Goal: Task Accomplishment & Management: Manage account settings

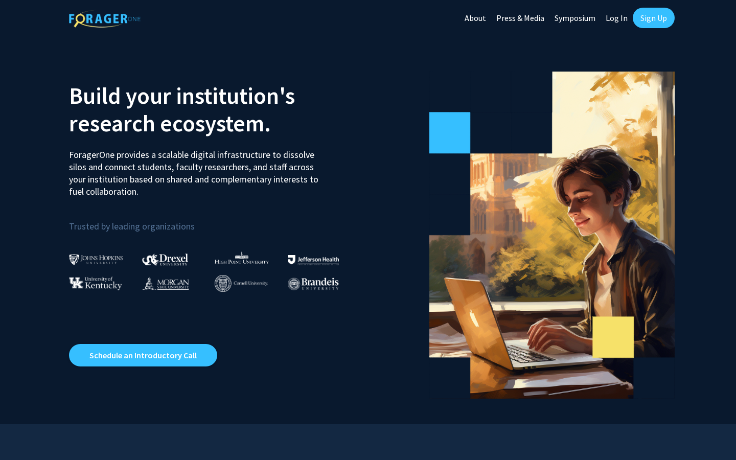
click at [618, 27] on link "Log In" at bounding box center [616, 18] width 32 height 36
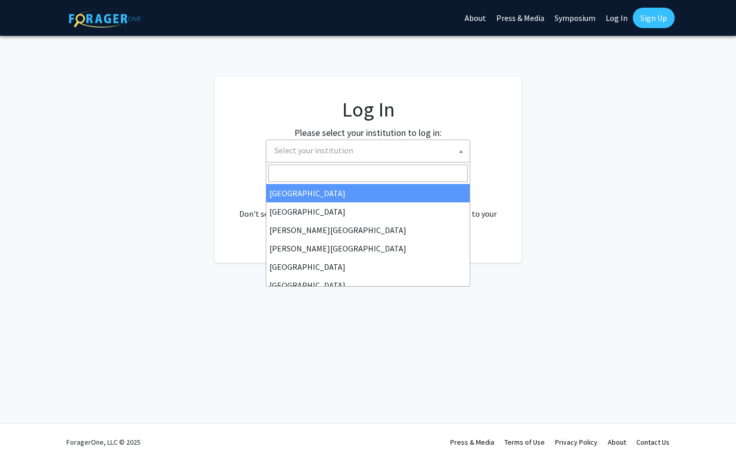
click at [449, 150] on span "Select your institution" at bounding box center [369, 150] width 199 height 21
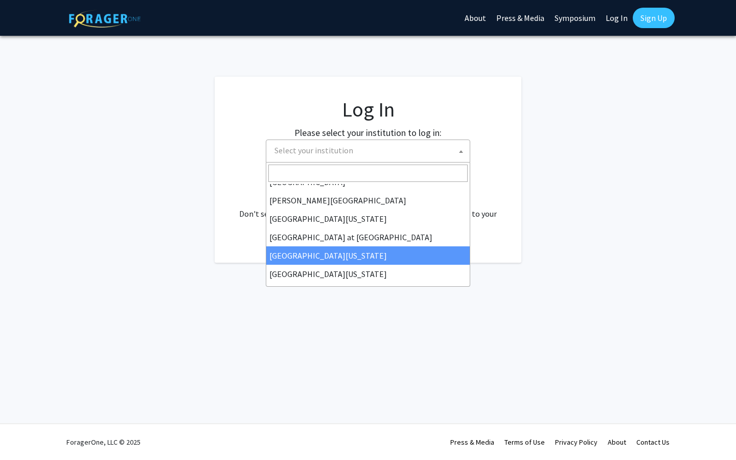
scroll to position [346, 0]
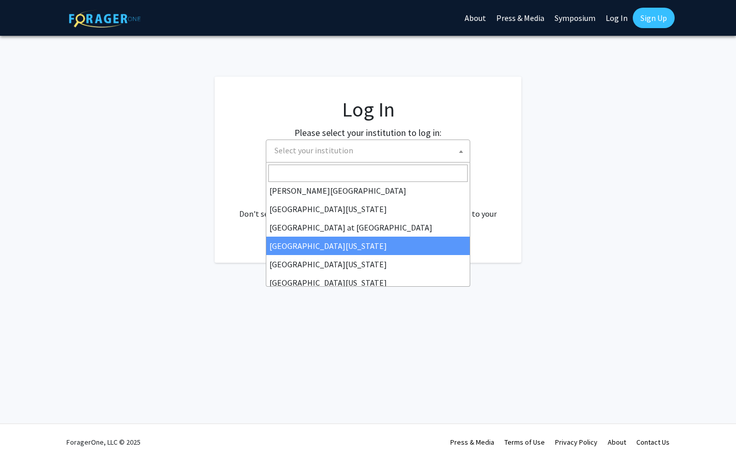
select select "13"
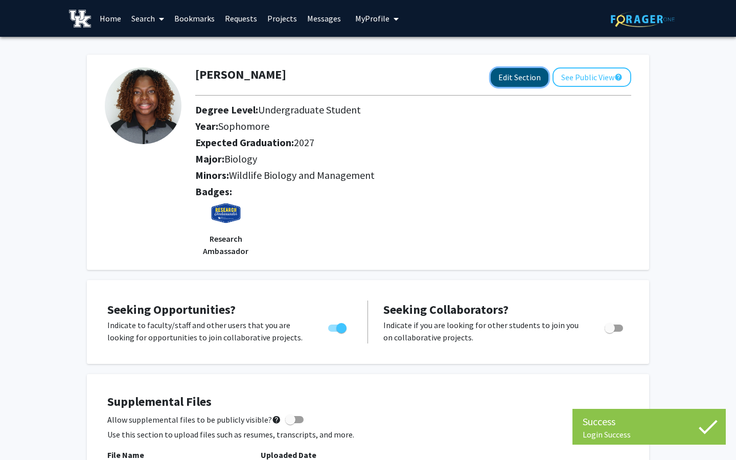
click at [529, 74] on button "Edit Section" at bounding box center [520, 77] width 58 height 19
select select "sophomore"
select select "2027"
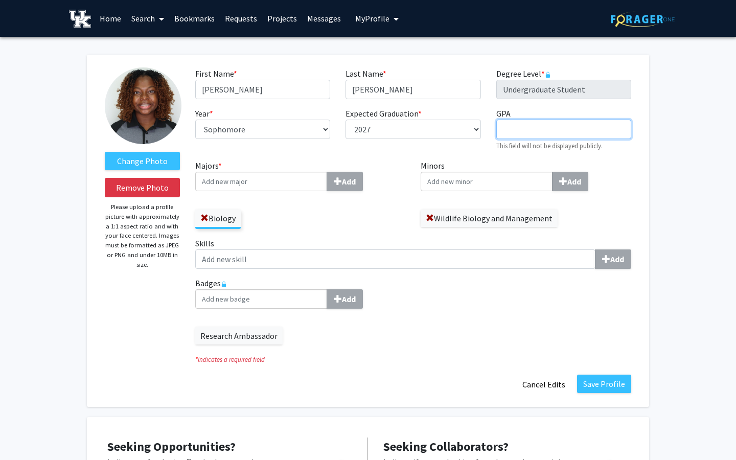
click at [507, 134] on input "GPA required" at bounding box center [563, 129] width 135 height 19
type input "3.98"
click at [260, 184] on input "Majors * Add" at bounding box center [261, 181] width 132 height 19
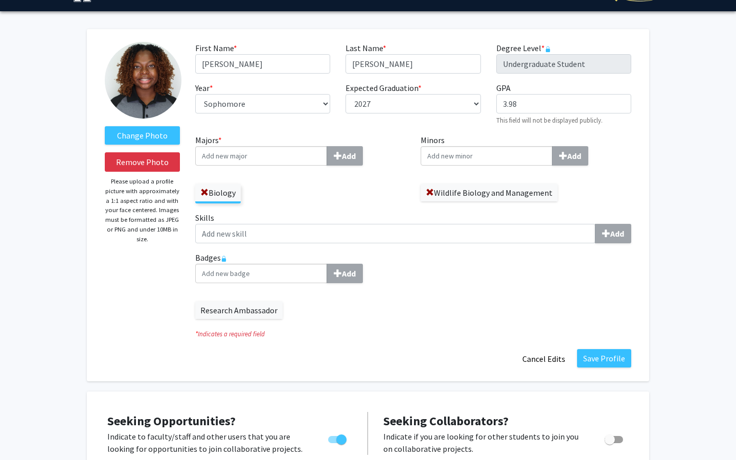
scroll to position [29, 0]
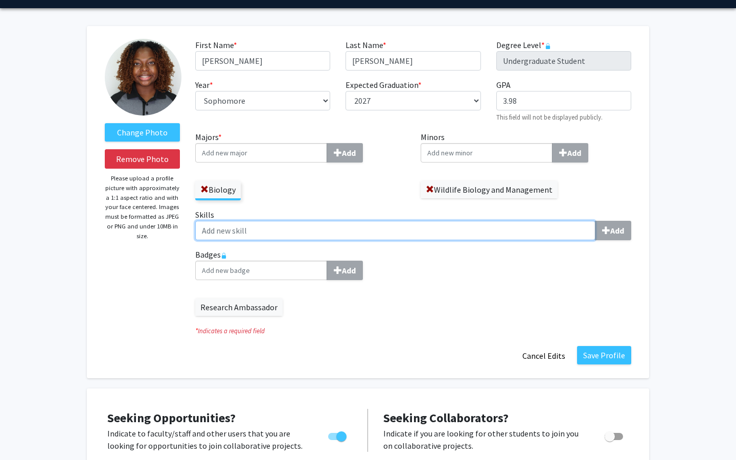
click at [270, 225] on input "Skills Add" at bounding box center [395, 230] width 400 height 19
type input "R"
type input "GIS Programming, R Program"
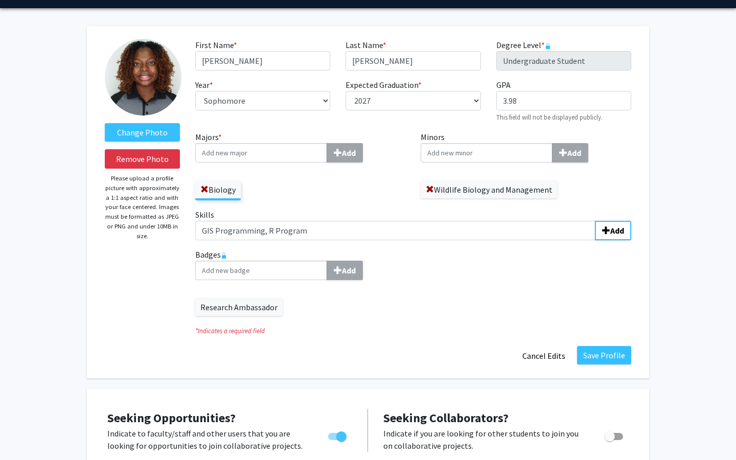
click at [324, 338] on fg-title-edit "First Name * required [PERSON_NAME] Last Name * required [PERSON_NAME] Degree L…" at bounding box center [413, 202] width 436 height 327
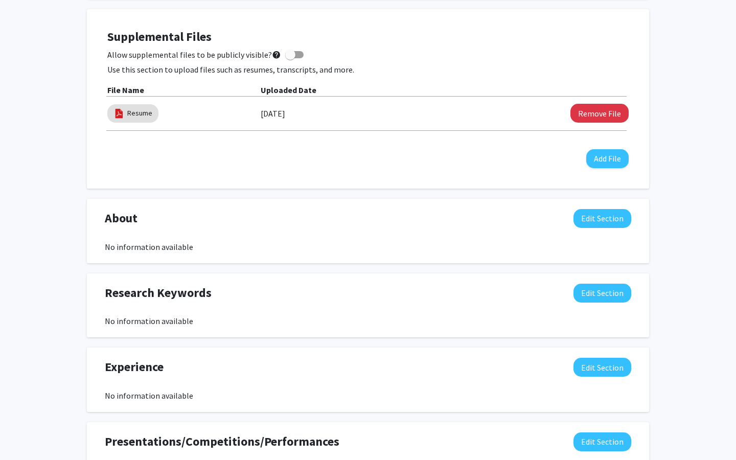
scroll to position [513, 0]
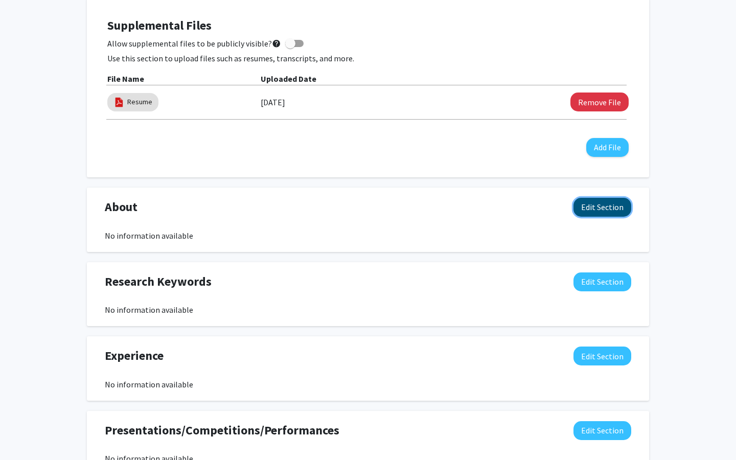
click at [598, 206] on button "Edit Section" at bounding box center [602, 207] width 58 height 19
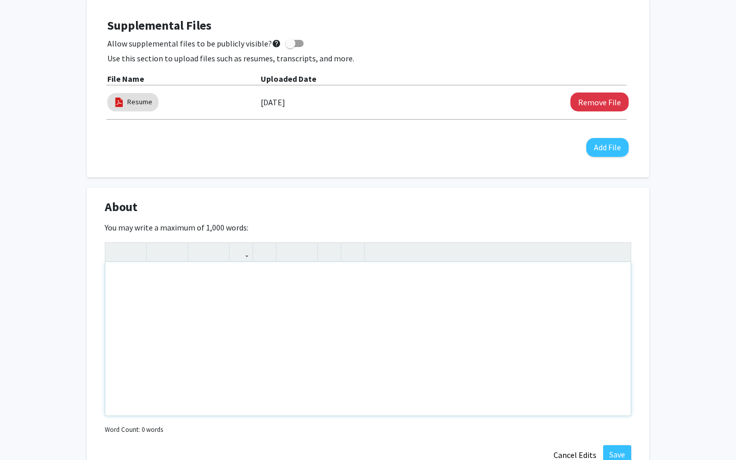
click at [333, 313] on div "Note to users with screen readers: Please deactivate our accessibility plugin f…" at bounding box center [367, 338] width 525 height 153
type textarea "I"
drag, startPoint x: 120, startPoint y: 279, endPoint x: 92, endPoint y: 279, distance: 27.6
click at [92, 279] on div "About Edit Section You may write a maximum of 1,000 words: I am a biology&nbsp;…" at bounding box center [368, 331] width 562 height 287
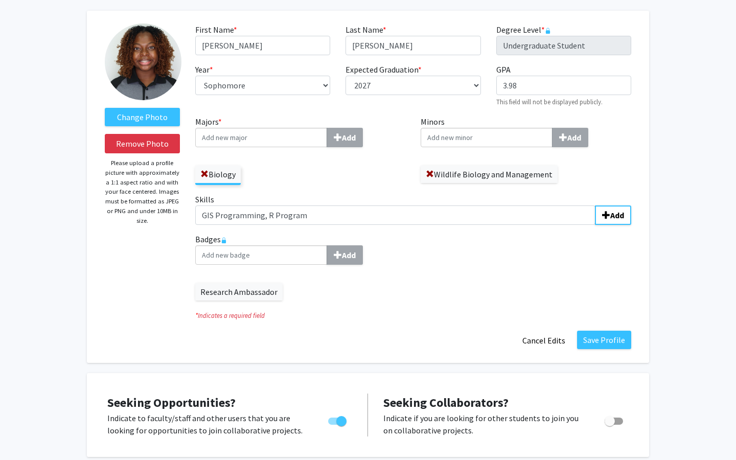
scroll to position [337, 0]
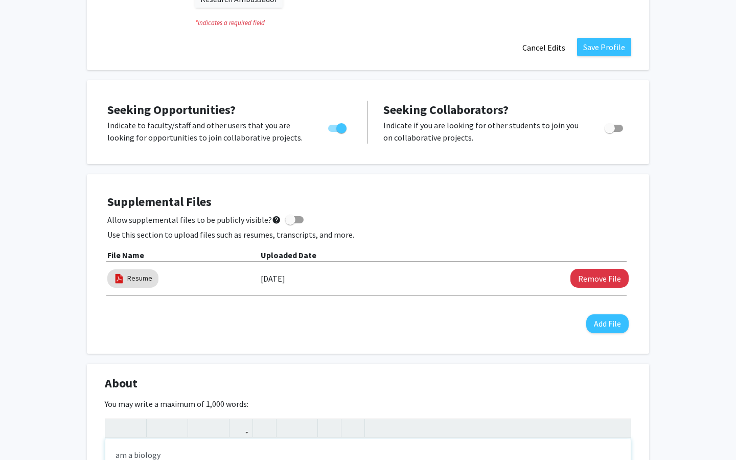
type textarea "am a biology&nbsp;"
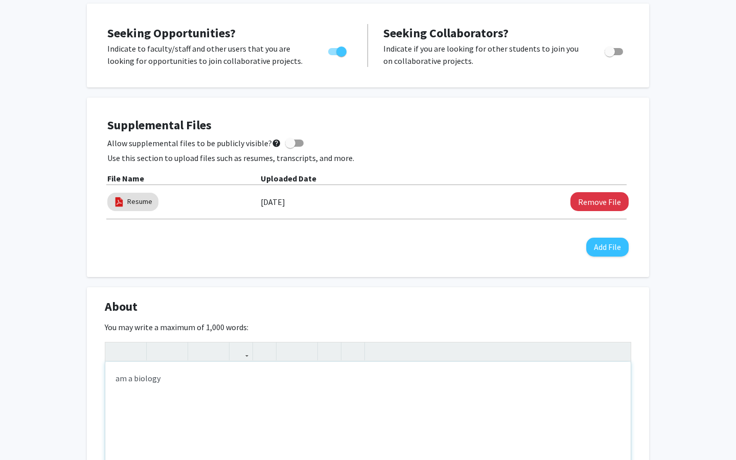
scroll to position [472, 0]
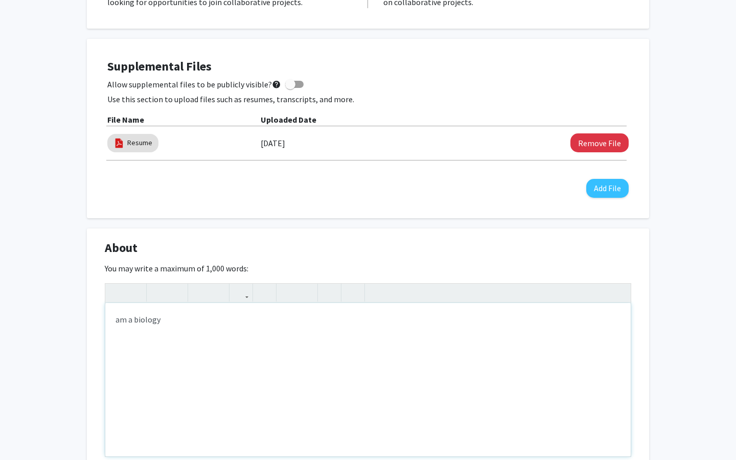
drag, startPoint x: 177, startPoint y: 327, endPoint x: 44, endPoint y: 321, distance: 133.0
click at [44, 321] on div "Change Photo Remove Photo Please upload a profile picture with approximately a …" at bounding box center [368, 243] width 736 height 1356
type textarea "[DATE] gr"
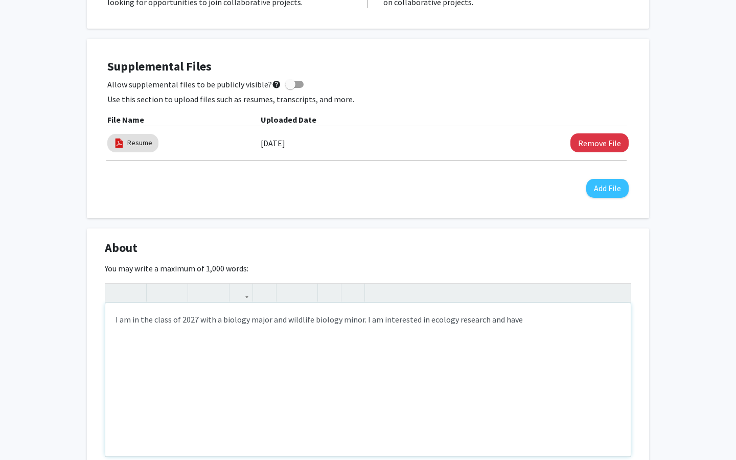
click at [277, 320] on div "I am in the class of 2027 with a biology major and wildlife biology minor. I am…" at bounding box center [367, 379] width 525 height 153
click at [154, 319] on div "I am in the class of 2027 with a biology major and wildlife biology minor. I am…" at bounding box center [367, 379] width 525 height 153
click at [196, 374] on div "I am in the [GEOGRAPHIC_DATA][US_STATE]'s Class of 2027 with a biology major an…" at bounding box center [367, 379] width 525 height 153
click at [372, 324] on div "I am in the [GEOGRAPHIC_DATA][US_STATE]'s Class of 2027 with a biology major an…" at bounding box center [367, 379] width 525 height 153
click at [372, 319] on div "I am in the [GEOGRAPHIC_DATA][US_STATE]'s Class of 2027 with a biology major an…" at bounding box center [367, 379] width 525 height 153
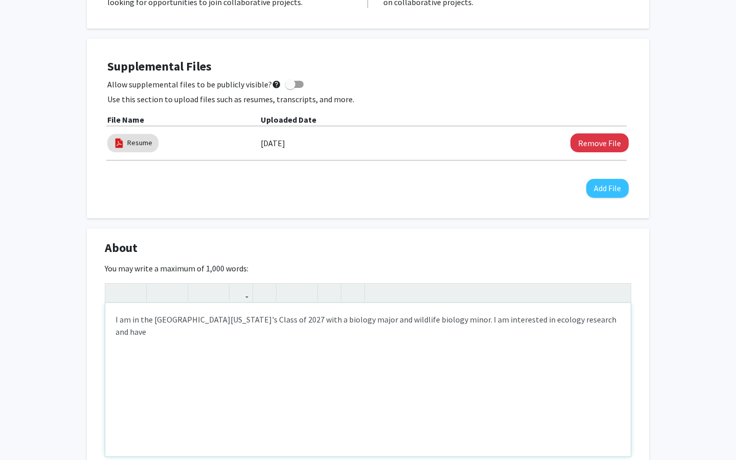
click at [369, 316] on div "I am in the [GEOGRAPHIC_DATA][US_STATE]'s Class of 2027 with a biology major an…" at bounding box center [367, 379] width 525 height 153
click at [569, 323] on div "I am in the [GEOGRAPHIC_DATA][US_STATE]'s Class of 2027 with a biology major an…" at bounding box center [367, 379] width 525 height 153
click at [608, 318] on div "I am in the [GEOGRAPHIC_DATA][US_STATE]'s Class of 2027 with a biology major an…" at bounding box center [367, 379] width 525 height 153
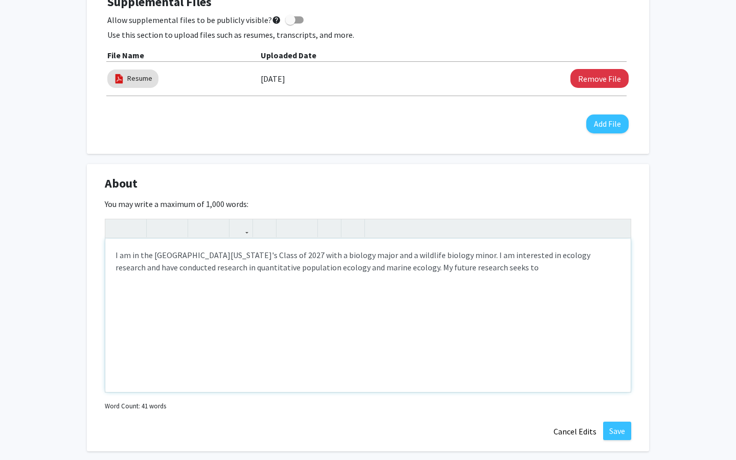
scroll to position [538, 0]
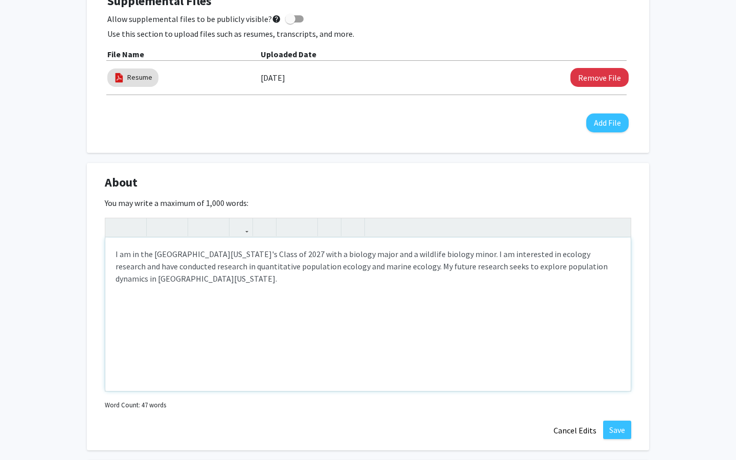
click at [497, 267] on div "I am in the [GEOGRAPHIC_DATA][US_STATE]'s Class of 2027 with a biology major an…" at bounding box center [367, 314] width 525 height 153
click at [164, 278] on div "I am in the [GEOGRAPHIC_DATA][US_STATE]'s Class of 2027 with a biology major an…" at bounding box center [367, 314] width 525 height 153
click at [551, 267] on div "I am in the [GEOGRAPHIC_DATA][US_STATE]'s Class of 2027 with a biology major an…" at bounding box center [367, 314] width 525 height 153
click at [525, 266] on div "I am in the [GEOGRAPHIC_DATA][US_STATE]'s Class of 2027 with a biology major an…" at bounding box center [367, 314] width 525 height 153
click at [564, 266] on div "I am in the [GEOGRAPHIC_DATA][US_STATE]'s Class of 2027 with a biology major an…" at bounding box center [367, 314] width 525 height 153
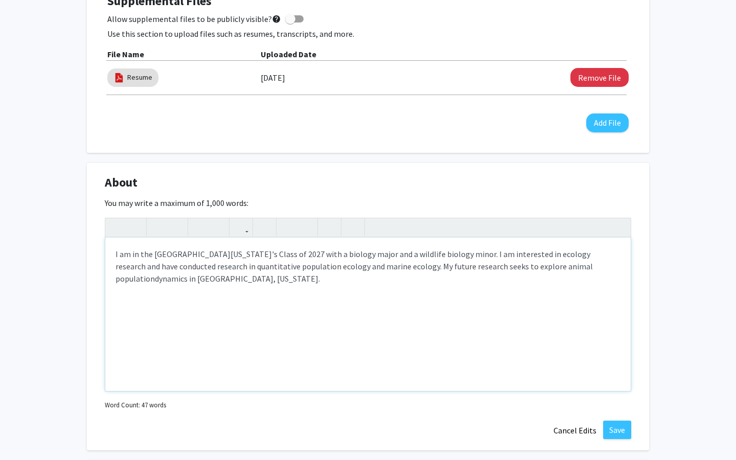
type textarea "I am in the [GEOGRAPHIC_DATA][US_STATE]'s Class of 2027 with a biology major an…"
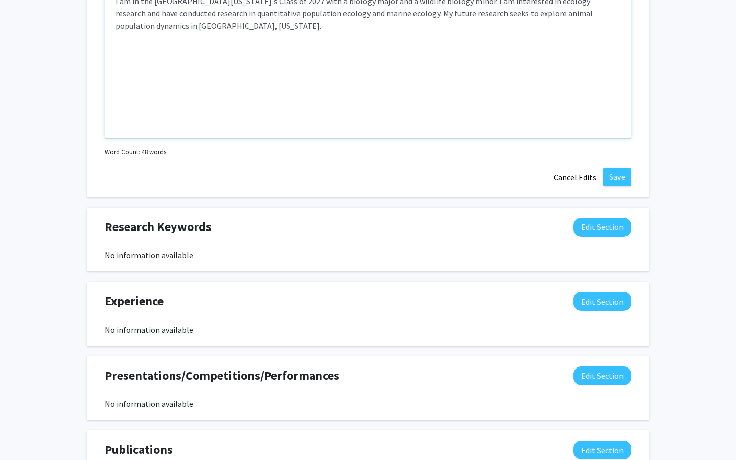
scroll to position [807, 0]
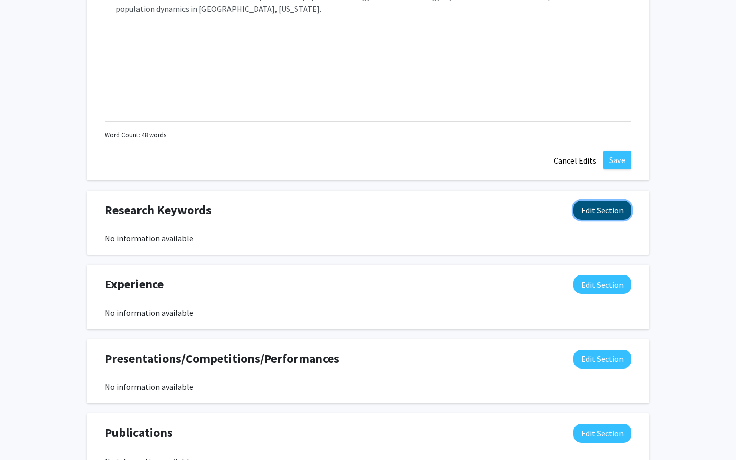
click at [602, 214] on button "Edit Section" at bounding box center [602, 210] width 58 height 19
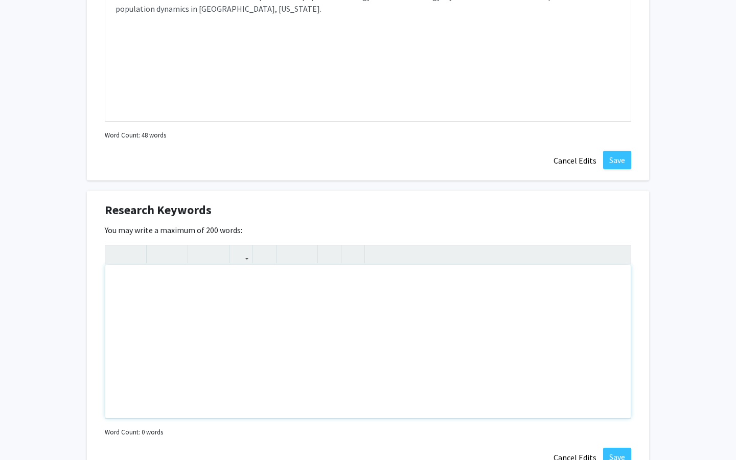
click at [172, 316] on div "Note to users with screen readers: Please deactivate our accessibility plugin f…" at bounding box center [367, 341] width 525 height 153
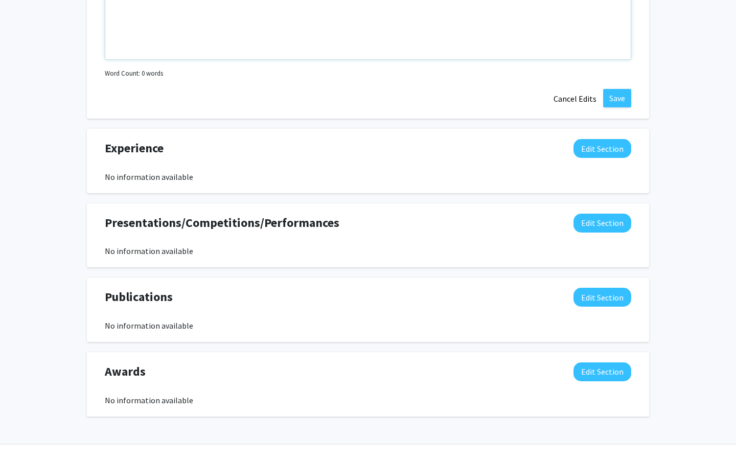
scroll to position [1152, 0]
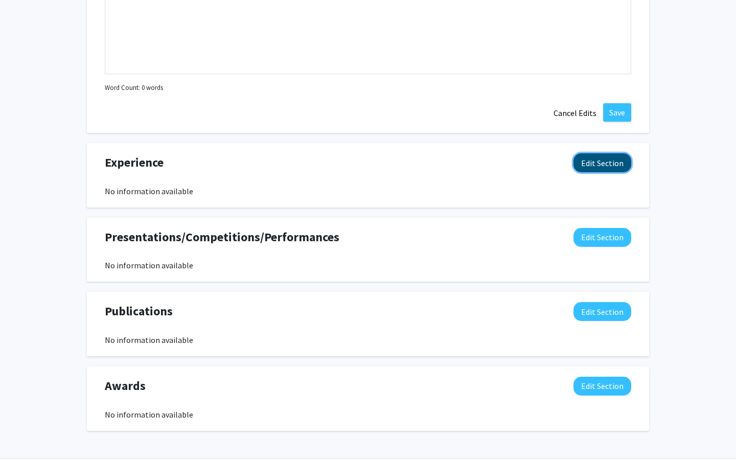
click at [583, 172] on button "Edit Section" at bounding box center [602, 162] width 58 height 19
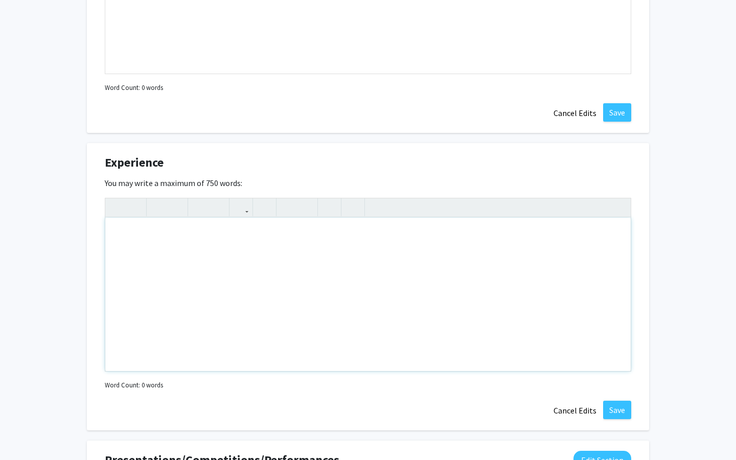
click at [246, 250] on div "Note to users with screen readers: Please deactivate our accessibility plugin f…" at bounding box center [367, 294] width 525 height 153
type textarea "U"
type textarea "Un"
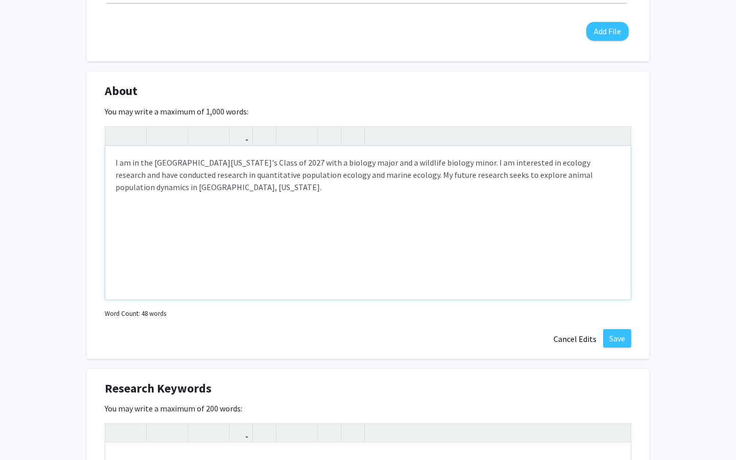
scroll to position [832, 0]
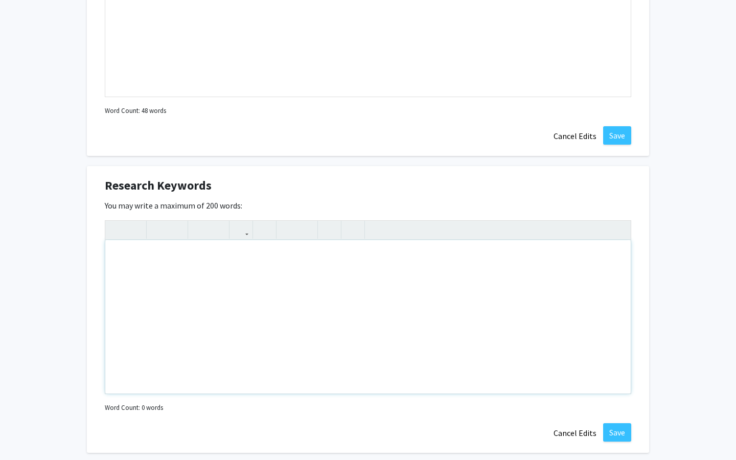
click at [201, 291] on div "Note to users with screen readers: Please deactivate our accessibility plugin f…" at bounding box center [367, 316] width 525 height 153
click at [208, 260] on div "ecology, wildlife biology, quantitave population ecology, statistics" at bounding box center [367, 316] width 525 height 153
click at [347, 256] on div "ecology, wildlife biology, quantitive population ecology, statistics" at bounding box center [367, 316] width 525 height 153
click at [226, 257] on div "ecology, wildlife biology, quantitive population ecology, statistics," at bounding box center [367, 316] width 525 height 153
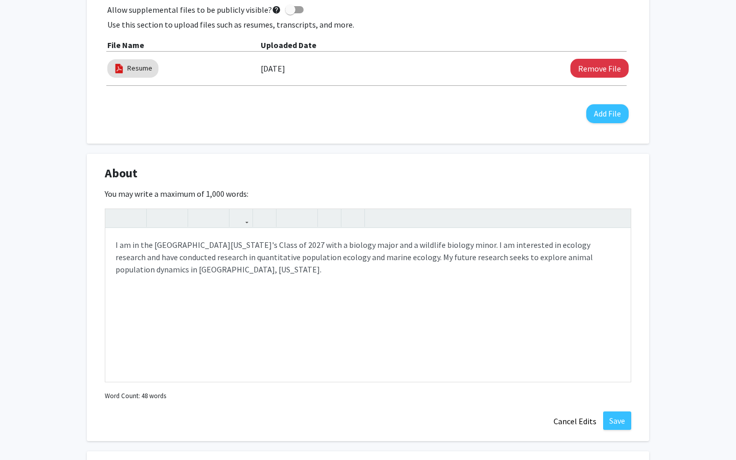
scroll to position [573, 0]
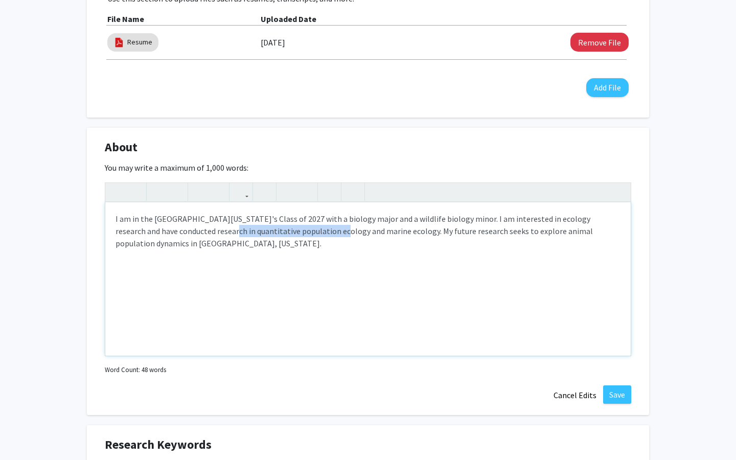
drag, startPoint x: 300, startPoint y: 234, endPoint x: 190, endPoint y: 237, distance: 110.4
click at [190, 237] on div "I am in the [GEOGRAPHIC_DATA][US_STATE]'s Class of 2027 with a biology major an…" at bounding box center [367, 278] width 525 height 153
click at [233, 271] on div "I am in the [GEOGRAPHIC_DATA][US_STATE]'s Class of 2027 with a biology major an…" at bounding box center [367, 278] width 525 height 153
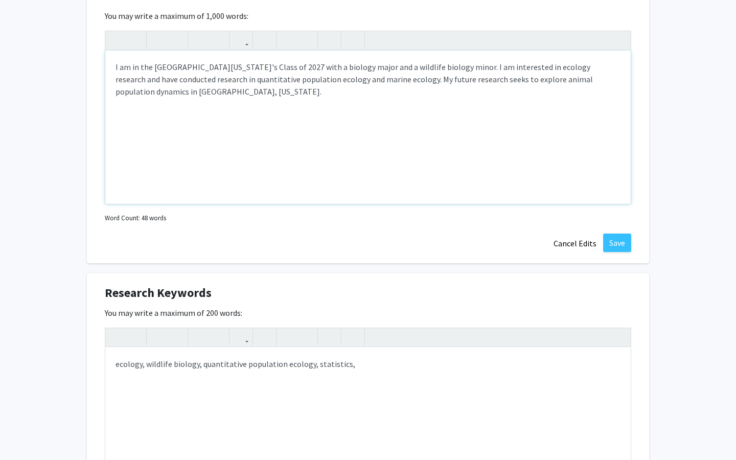
scroll to position [754, 0]
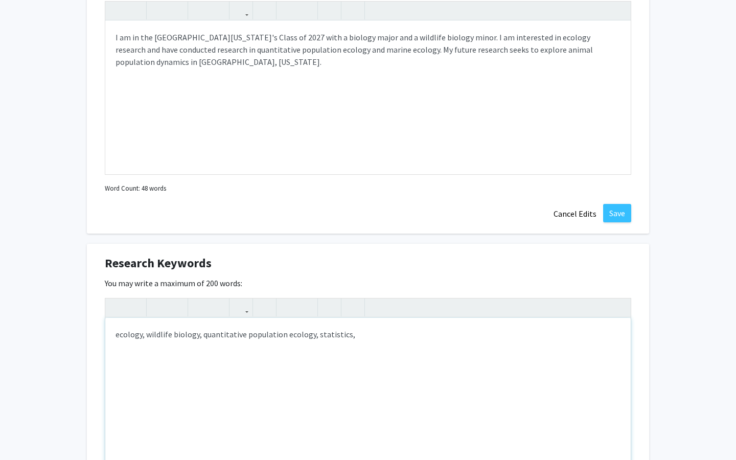
click at [359, 334] on div "ecology, wildlife biology, quantitative population ecology, statistics," at bounding box center [367, 394] width 525 height 153
type textarea "ecology, wildlife biology, quantitative population ecology, statistics, marine …"
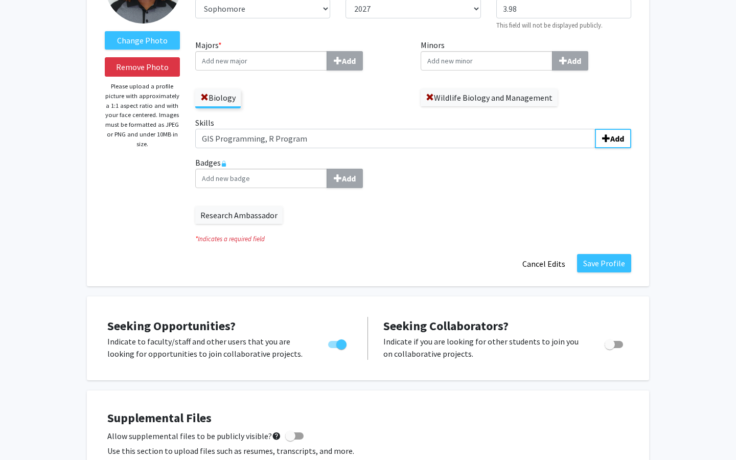
scroll to position [66, 0]
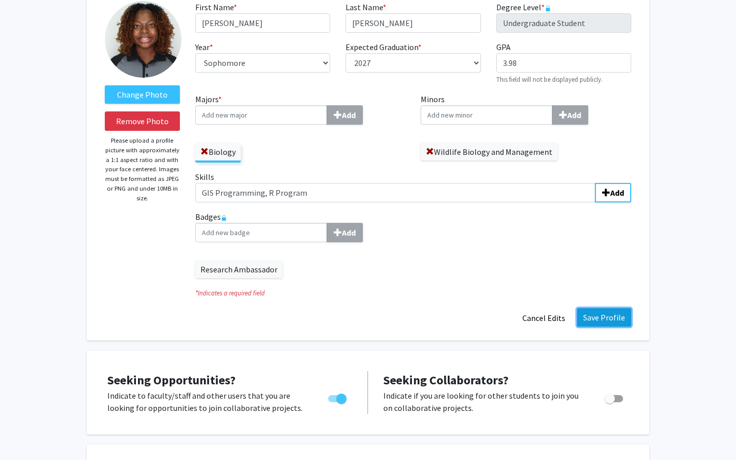
click at [615, 323] on button "Save Profile" at bounding box center [604, 317] width 54 height 18
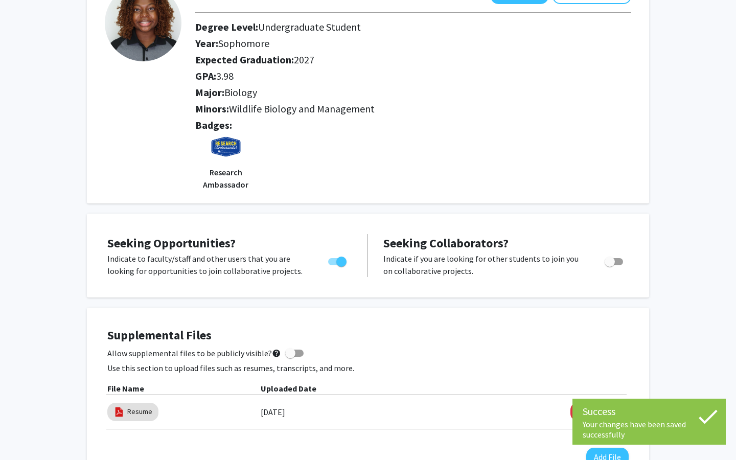
scroll to position [0, 0]
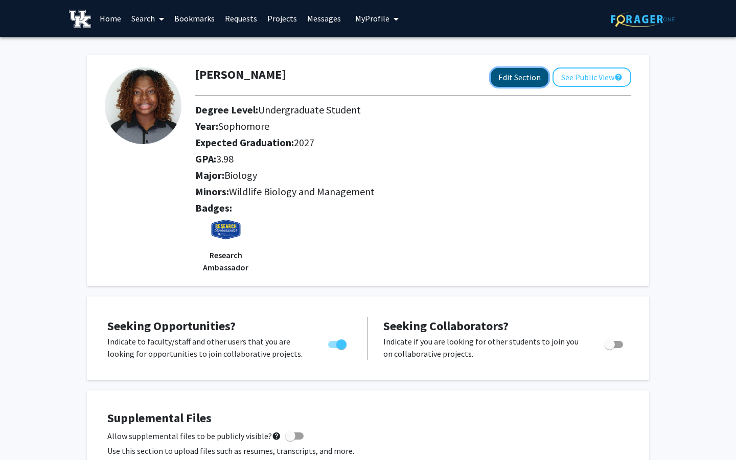
click at [526, 77] on button "Edit Section" at bounding box center [520, 77] width 58 height 19
select select "sophomore"
select select "2027"
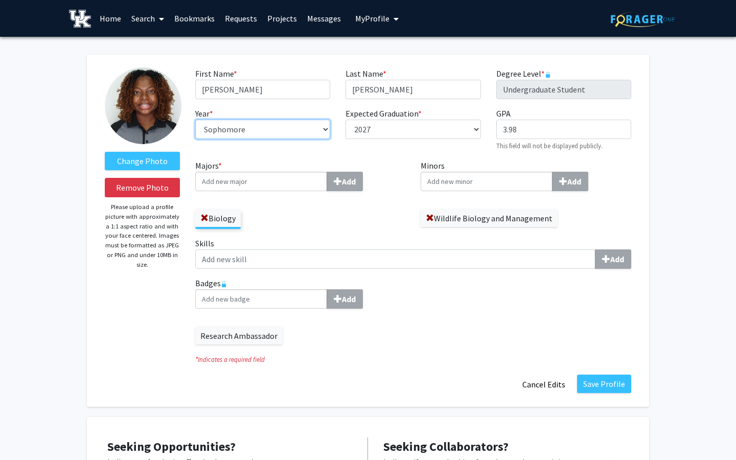
click at [269, 132] on select "--- First-year Sophomore Junior Senior Postbaccalaureate Certificate" at bounding box center [262, 129] width 135 height 19
click at [290, 130] on select "--- First-year Sophomore Junior Senior Postbaccalaureate Certificate" at bounding box center [262, 129] width 135 height 19
select select "junior"
click at [195, 120] on select "--- First-year Sophomore Junior Senior Postbaccalaureate Certificate" at bounding box center [262, 129] width 135 height 19
click at [639, 148] on div "Change Photo Remove Photo Please upload a profile picture with approximately a …" at bounding box center [368, 231] width 562 height 352
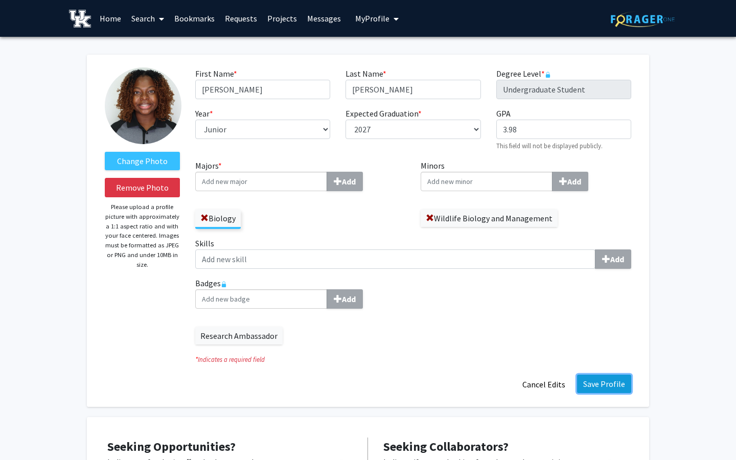
click at [590, 383] on button "Save Profile" at bounding box center [604, 384] width 54 height 18
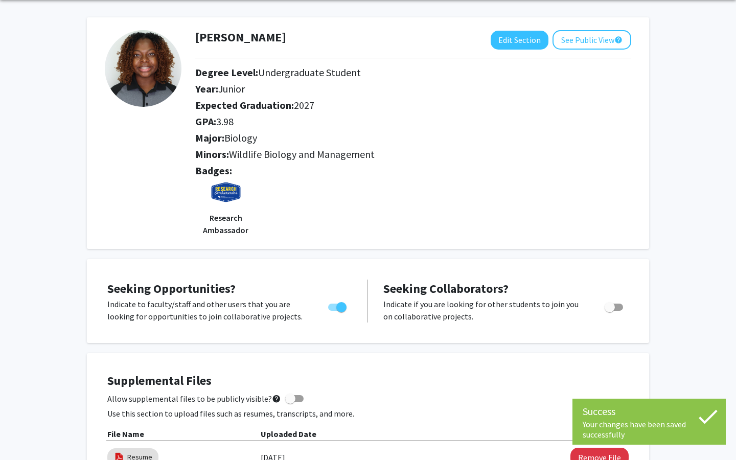
scroll to position [44, 0]
